Goal: Task Accomplishment & Management: Use online tool/utility

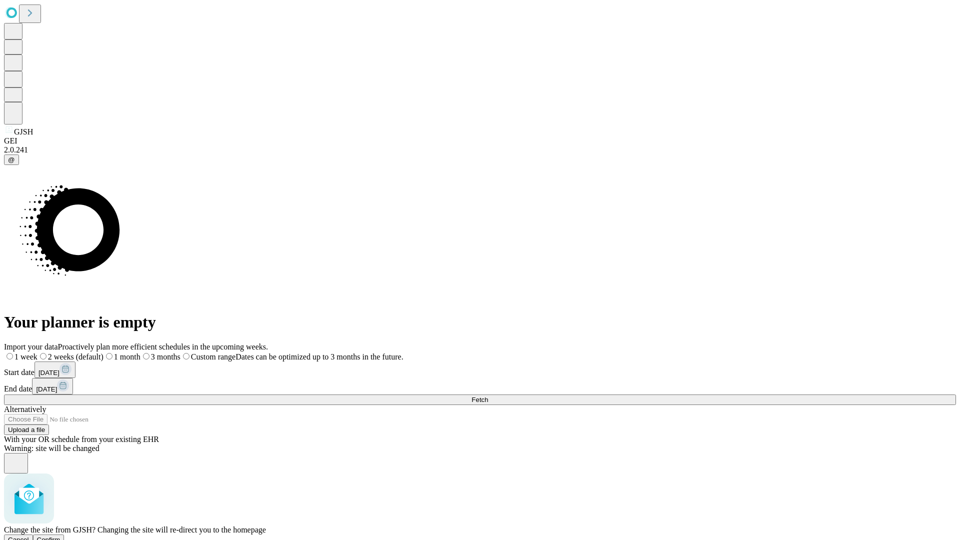
click at [61, 536] on span "Confirm" at bounding box center [49, 540] width 24 height 8
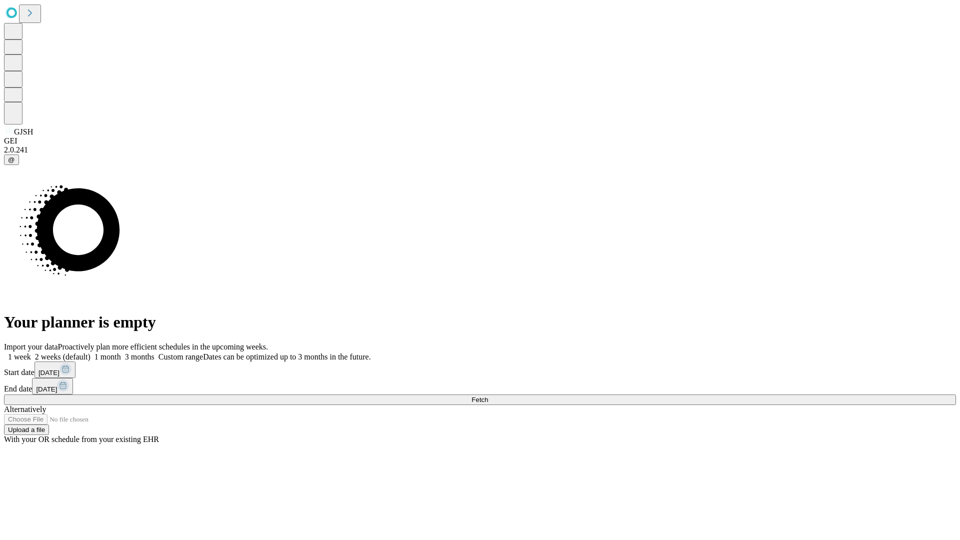
click at [91, 353] on label "2 weeks (default)" at bounding box center [61, 357] width 60 height 9
click at [488, 396] on span "Fetch" at bounding box center [480, 400] width 17 height 8
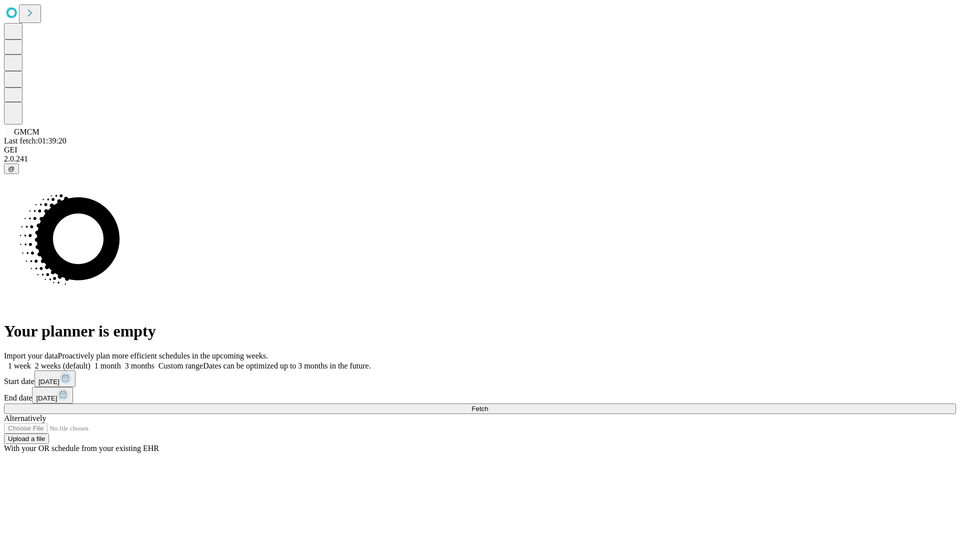
click at [91, 362] on label "2 weeks (default)" at bounding box center [61, 366] width 60 height 9
click at [488, 405] on span "Fetch" at bounding box center [480, 409] width 17 height 8
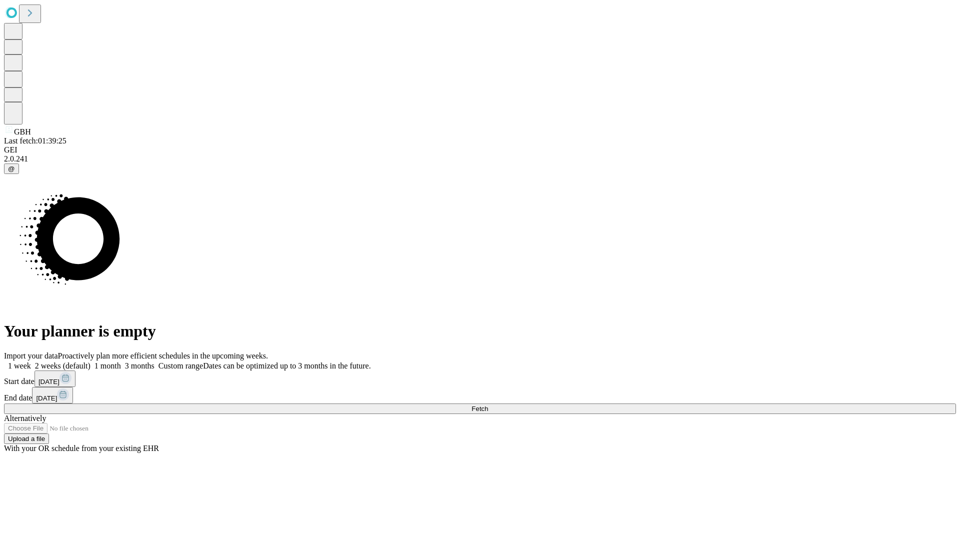
click at [91, 362] on label "2 weeks (default)" at bounding box center [61, 366] width 60 height 9
click at [488, 405] on span "Fetch" at bounding box center [480, 409] width 17 height 8
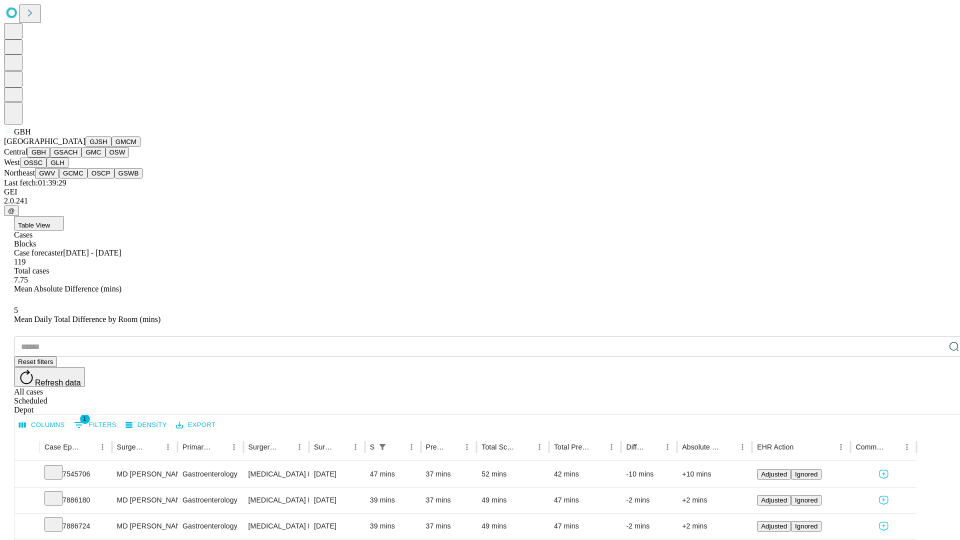
click at [78, 158] on button "GSACH" at bounding box center [66, 152] width 32 height 11
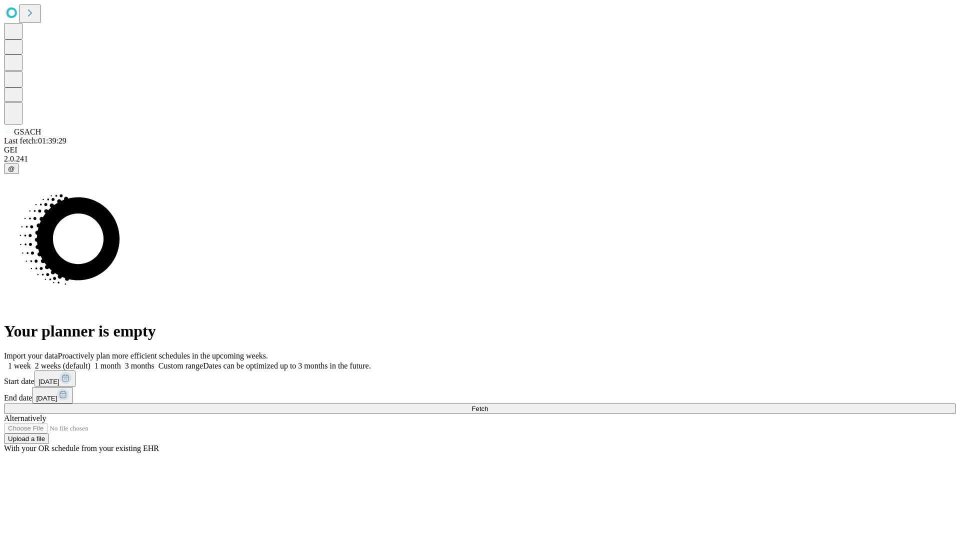
click at [91, 362] on label "2 weeks (default)" at bounding box center [61, 366] width 60 height 9
click at [488, 405] on span "Fetch" at bounding box center [480, 409] width 17 height 8
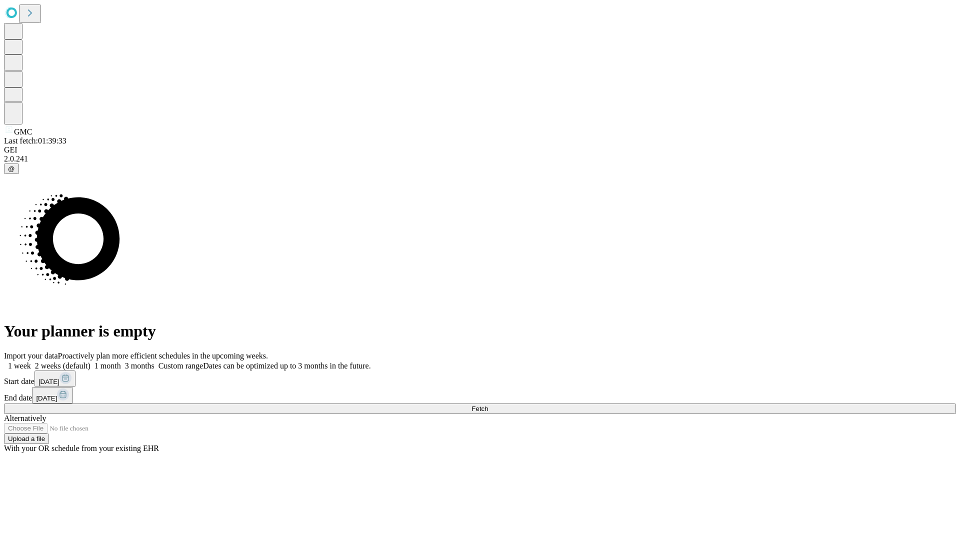
click at [91, 362] on label "2 weeks (default)" at bounding box center [61, 366] width 60 height 9
click at [488, 405] on span "Fetch" at bounding box center [480, 409] width 17 height 8
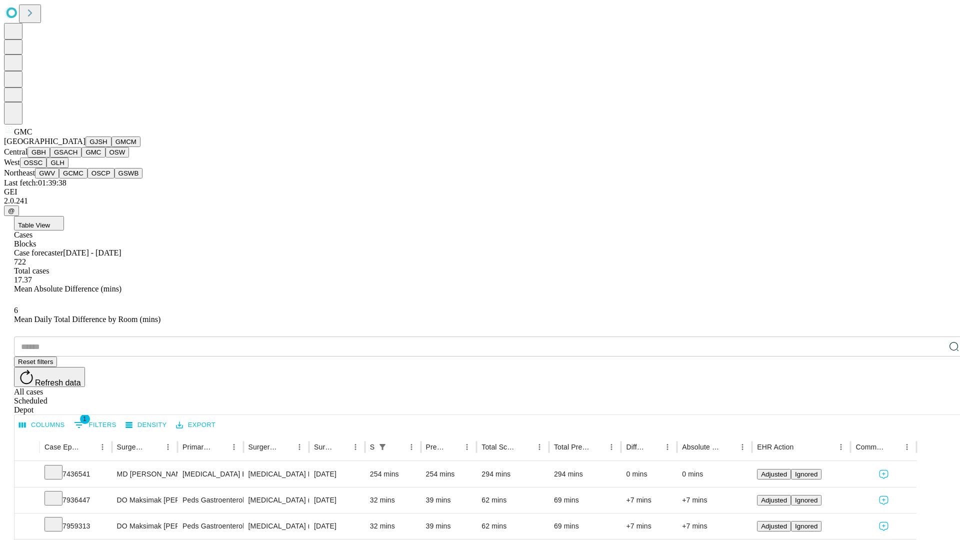
click at [106, 158] on button "OSW" at bounding box center [118, 152] width 24 height 11
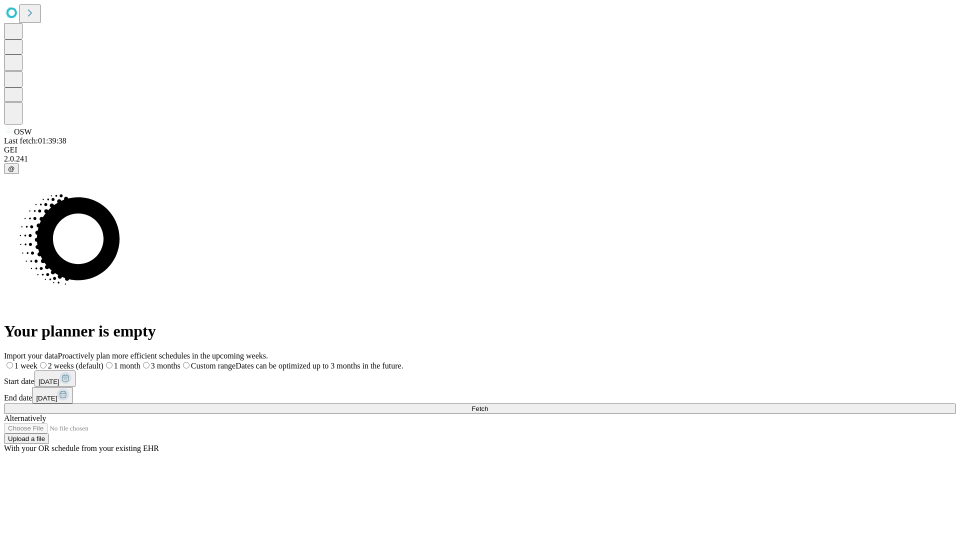
click at [104, 362] on label "2 weeks (default)" at bounding box center [71, 366] width 66 height 9
click at [488, 405] on span "Fetch" at bounding box center [480, 409] width 17 height 8
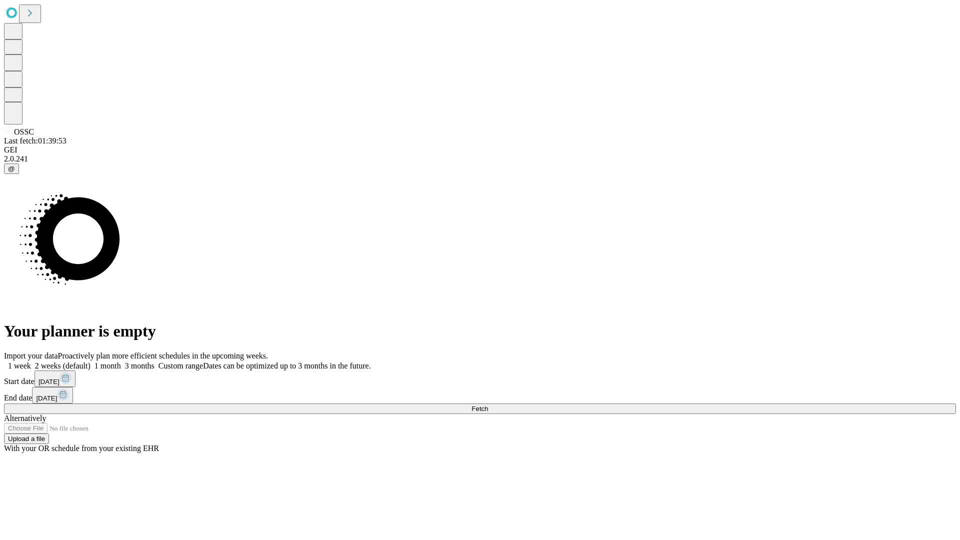
click at [91, 362] on label "2 weeks (default)" at bounding box center [61, 366] width 60 height 9
click at [488, 405] on span "Fetch" at bounding box center [480, 409] width 17 height 8
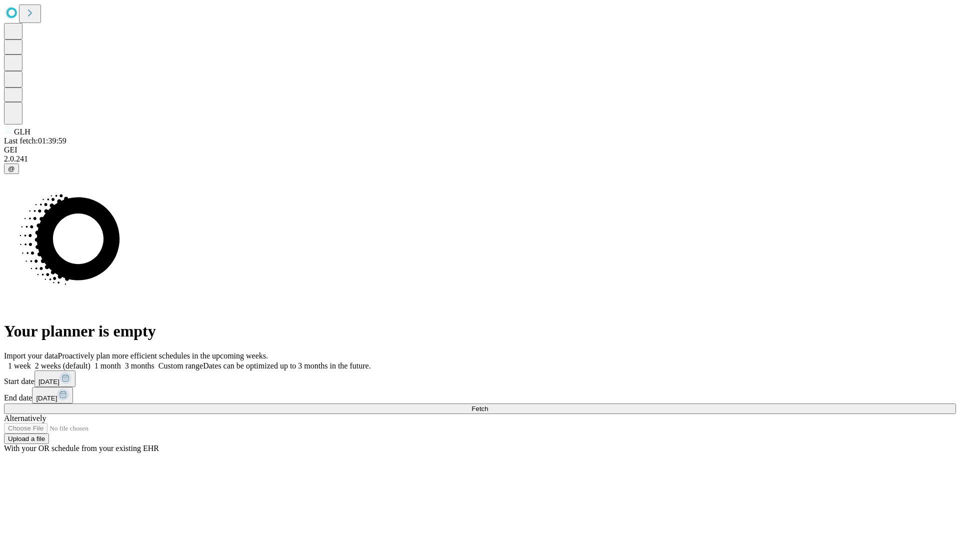
click at [91, 362] on label "2 weeks (default)" at bounding box center [61, 366] width 60 height 9
click at [488, 405] on span "Fetch" at bounding box center [480, 409] width 17 height 8
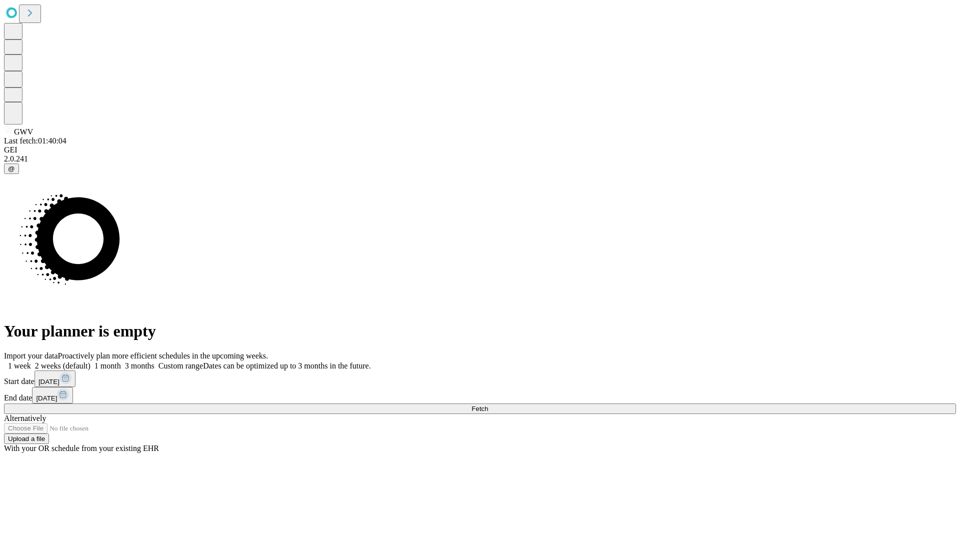
click at [91, 362] on label "2 weeks (default)" at bounding box center [61, 366] width 60 height 9
click at [488, 405] on span "Fetch" at bounding box center [480, 409] width 17 height 8
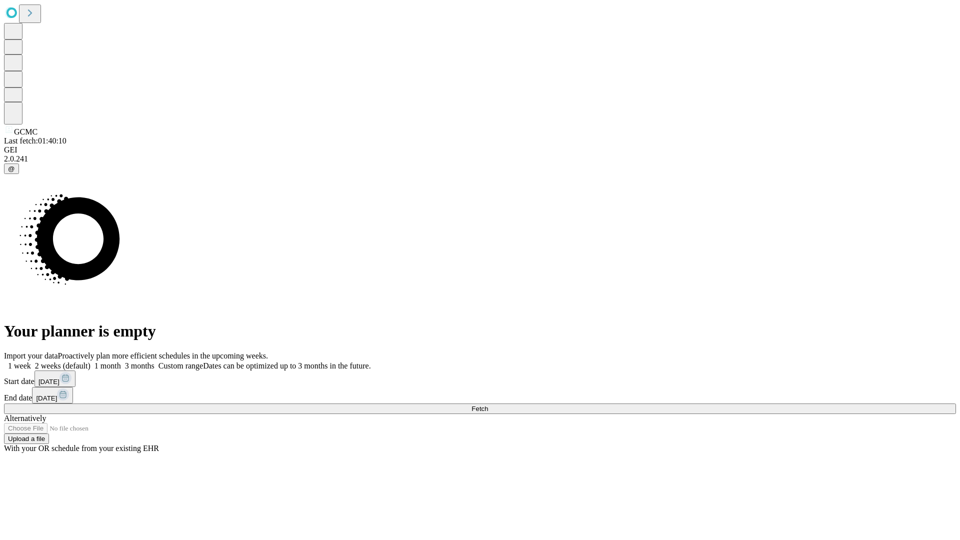
click at [91, 362] on label "2 weeks (default)" at bounding box center [61, 366] width 60 height 9
click at [488, 405] on span "Fetch" at bounding box center [480, 409] width 17 height 8
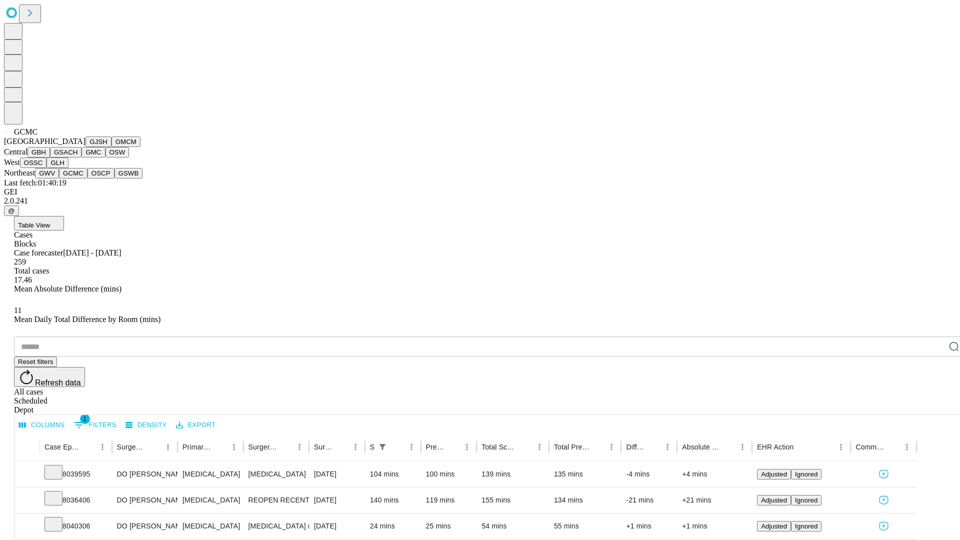
click at [88, 179] on button "OSCP" at bounding box center [101, 173] width 27 height 11
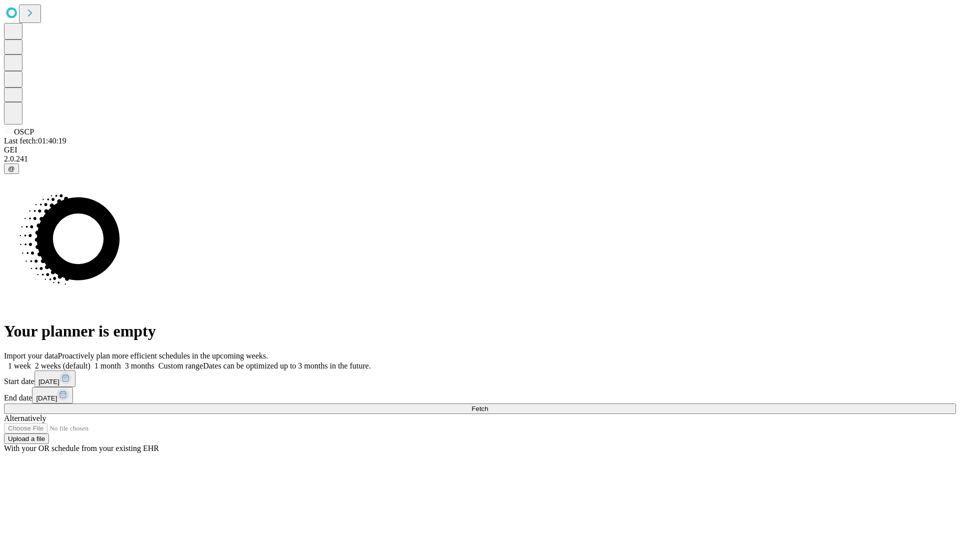
click at [91, 362] on label "2 weeks (default)" at bounding box center [61, 366] width 60 height 9
click at [488, 405] on span "Fetch" at bounding box center [480, 409] width 17 height 8
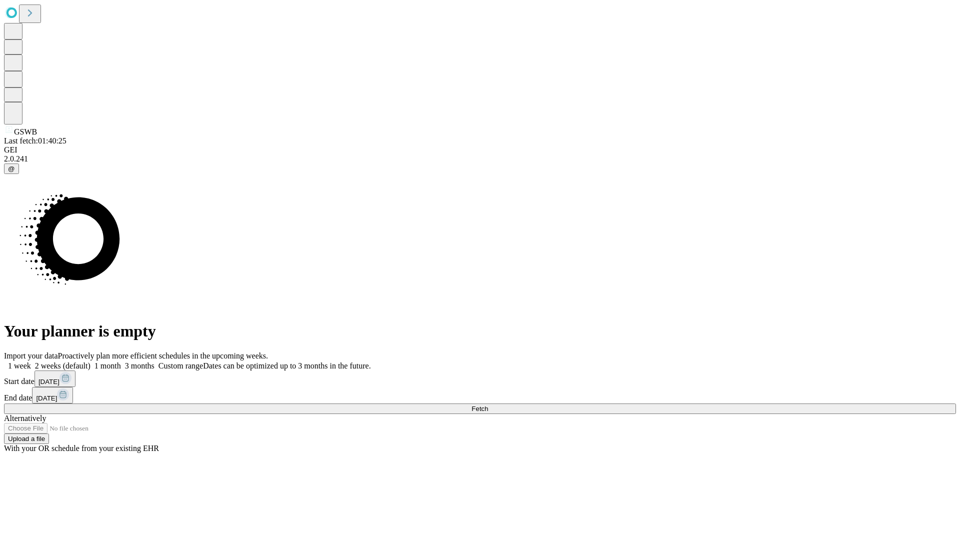
click at [91, 362] on label "2 weeks (default)" at bounding box center [61, 366] width 60 height 9
click at [488, 405] on span "Fetch" at bounding box center [480, 409] width 17 height 8
